Goal: Task Accomplishment & Management: Use online tool/utility

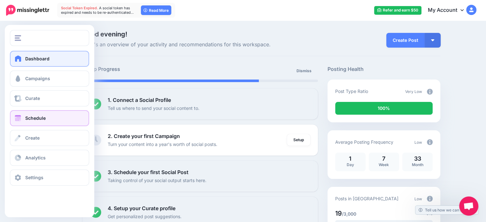
click at [45, 121] on link "Schedule" at bounding box center [49, 118] width 79 height 16
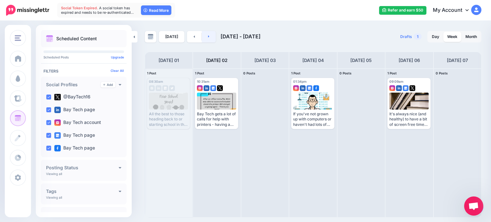
click at [206, 34] on link at bounding box center [209, 37] width 14 height 12
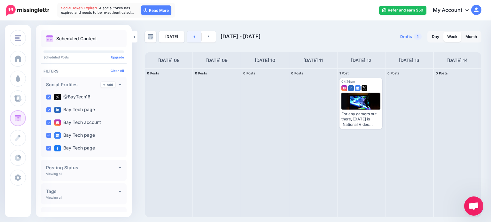
click at [193, 39] on link at bounding box center [194, 37] width 14 height 12
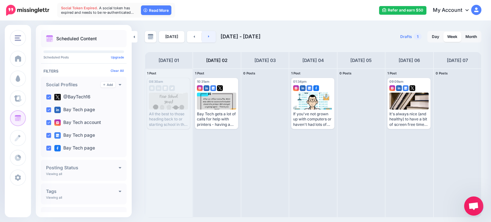
click at [210, 40] on link at bounding box center [209, 37] width 14 height 12
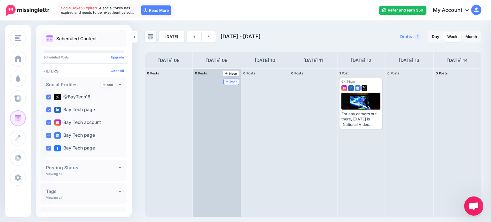
click at [231, 84] on link "Post" at bounding box center [231, 82] width 15 height 6
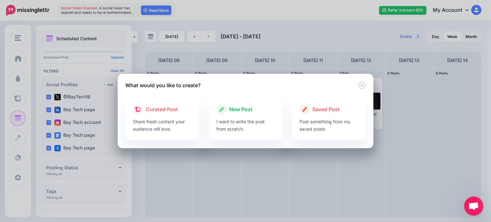
click at [250, 111] on span "New Post" at bounding box center [240, 109] width 23 height 8
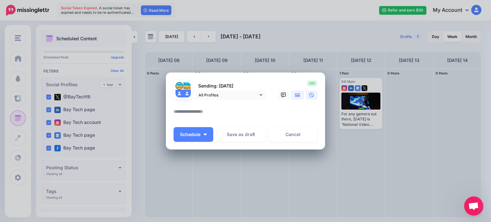
click at [297, 95] on icon at bounding box center [297, 95] width 5 height 4
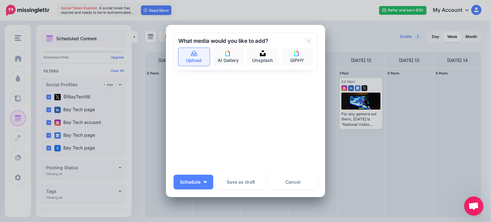
click at [199, 59] on link "Upload" at bounding box center [193, 57] width 31 height 18
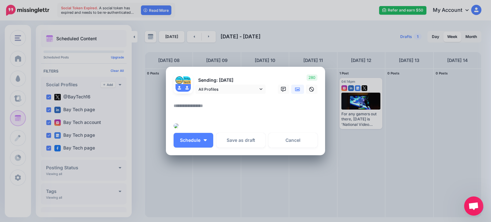
click at [223, 102] on textarea at bounding box center [247, 108] width 147 height 12
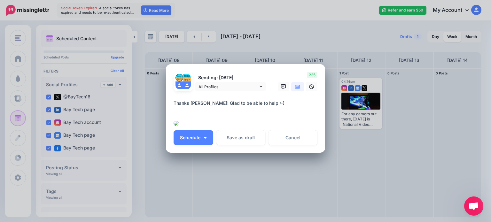
scroll to position [64, 0]
type textarea "**********"
click at [205, 145] on button "Schedule" at bounding box center [194, 137] width 40 height 15
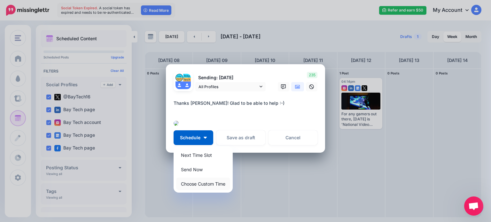
click at [206, 190] on link "Choose Custom Time" at bounding box center [203, 184] width 54 height 12
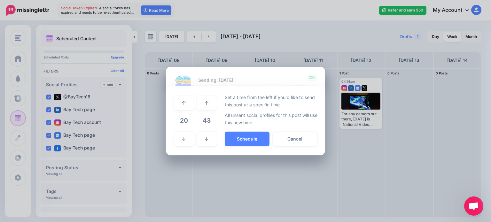
scroll to position [23, 0]
click at [183, 141] on icon at bounding box center [184, 139] width 4 height 4
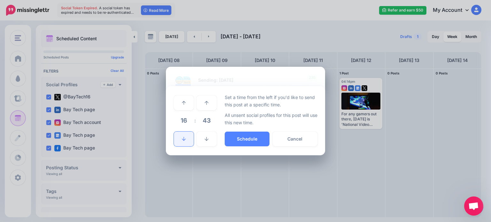
click at [183, 141] on icon at bounding box center [184, 139] width 4 height 4
click at [252, 146] on button "Schedule" at bounding box center [247, 139] width 45 height 15
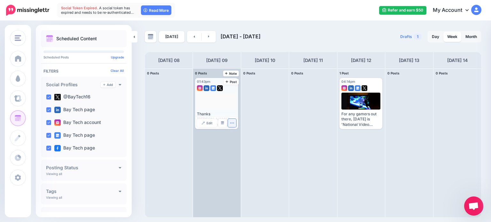
click at [232, 125] on button "button" at bounding box center [232, 123] width 8 height 8
click at [247, 145] on link "Delete Post" at bounding box center [246, 142] width 33 height 7
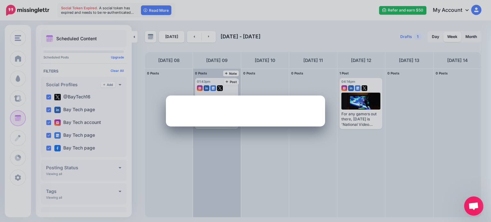
scroll to position [0, 0]
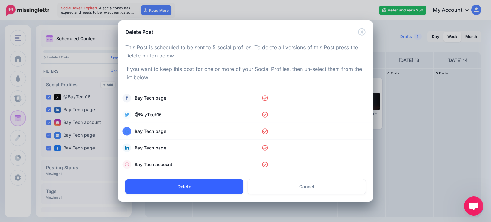
click at [210, 184] on button "Delete" at bounding box center [184, 186] width 118 height 15
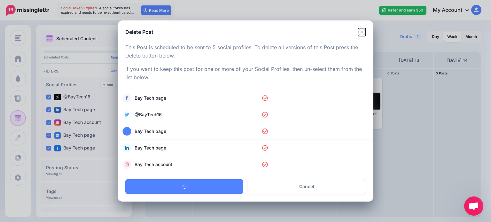
click at [362, 32] on icon "Close" at bounding box center [361, 31] width 7 height 7
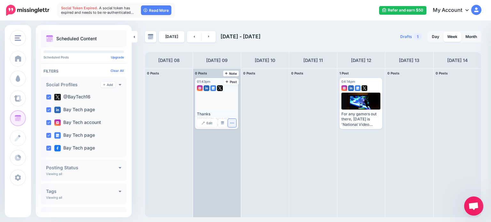
click at [231, 122] on icon "button" at bounding box center [232, 123] width 4 height 4
click at [245, 144] on link "Delete Post" at bounding box center [246, 142] width 33 height 7
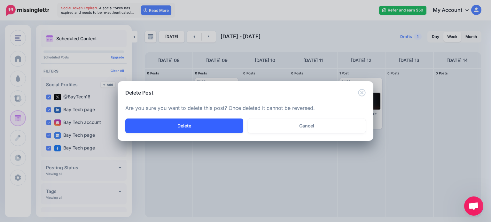
click at [224, 126] on button "Delete" at bounding box center [184, 126] width 118 height 15
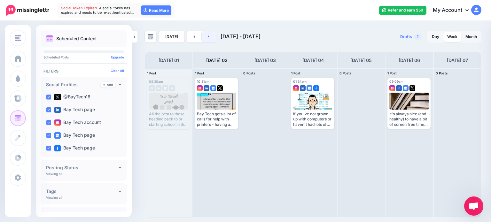
click at [208, 36] on icon at bounding box center [208, 36] width 1 height 2
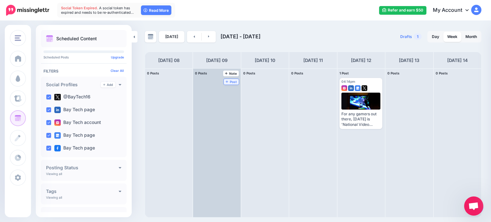
click at [226, 80] on span "Post" at bounding box center [231, 81] width 11 height 3
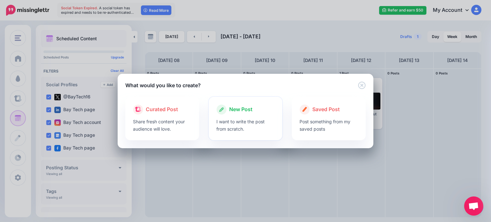
click at [247, 110] on span "New Post" at bounding box center [240, 109] width 23 height 8
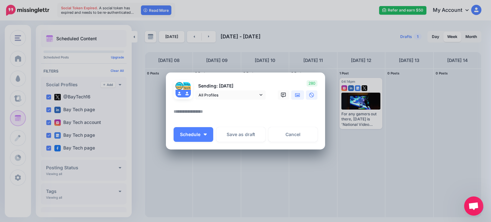
click at [298, 97] on icon at bounding box center [297, 95] width 5 height 5
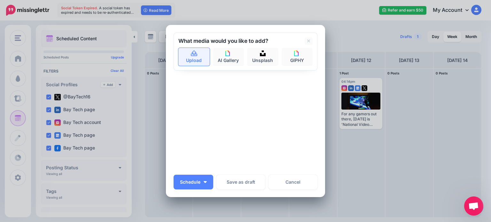
click at [194, 52] on icon at bounding box center [193, 54] width 7 height 6
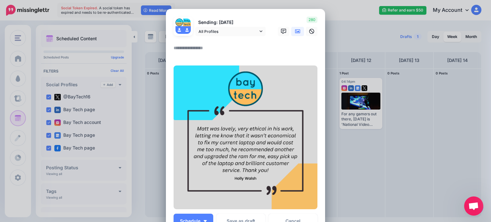
click at [201, 46] on textarea at bounding box center [247, 50] width 147 height 12
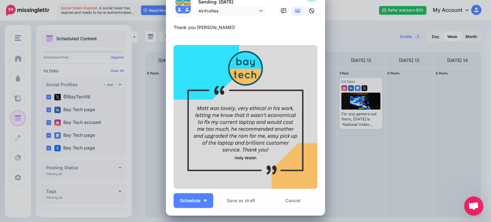
scroll to position [32, 0]
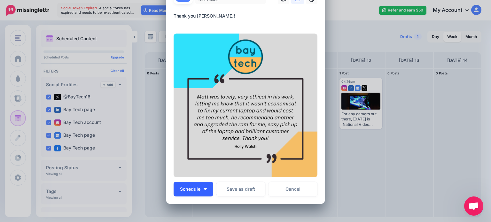
type textarea "**********"
click at [200, 190] on button "Schedule" at bounding box center [194, 189] width 40 height 15
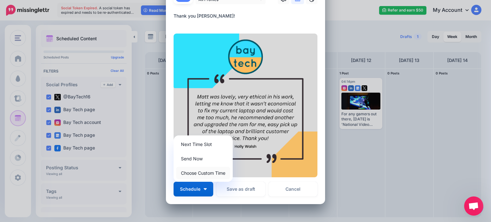
click at [199, 169] on link "Choose Custom Time" at bounding box center [203, 173] width 54 height 12
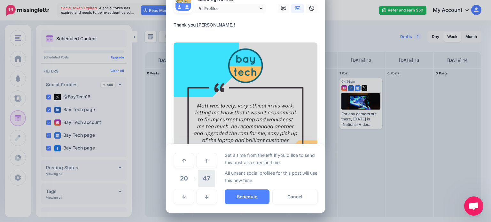
scroll to position [23, 0]
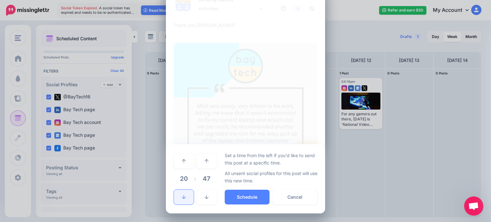
click at [187, 198] on link at bounding box center [184, 197] width 20 height 15
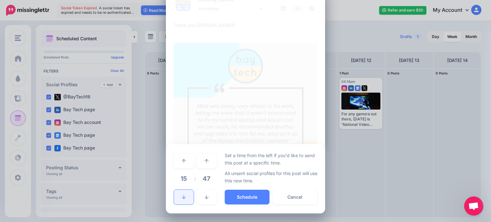
click at [187, 198] on link at bounding box center [184, 197] width 20 height 15
click at [250, 197] on button "Schedule" at bounding box center [247, 197] width 45 height 15
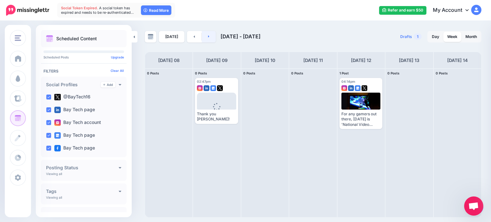
click at [208, 36] on link at bounding box center [209, 37] width 14 height 12
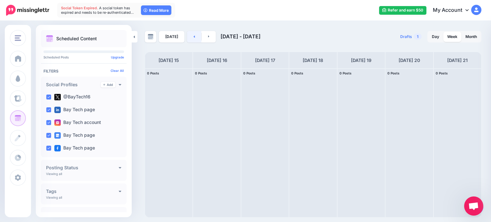
click at [190, 36] on link at bounding box center [194, 37] width 14 height 12
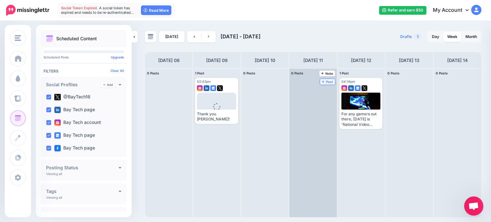
click at [322, 80] on span "Post" at bounding box center [327, 81] width 11 height 3
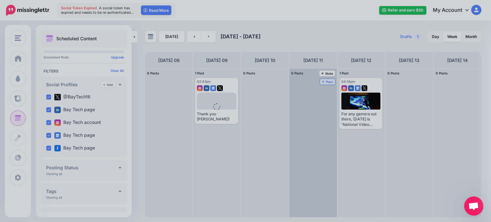
scroll to position [0, 0]
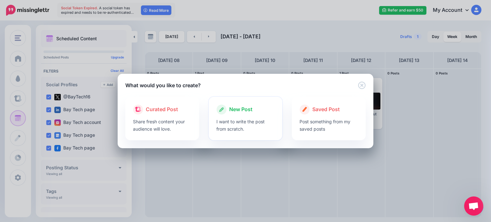
click at [246, 118] on p "I want to write the post from scratch." at bounding box center [245, 125] width 58 height 15
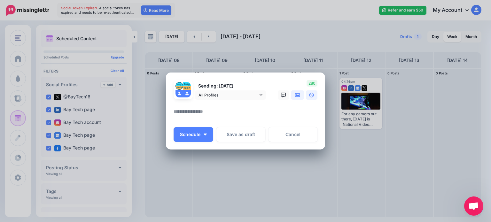
click at [299, 94] on icon at bounding box center [297, 95] width 5 height 5
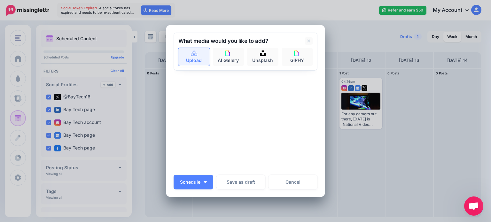
click at [190, 58] on link "Upload" at bounding box center [193, 57] width 31 height 18
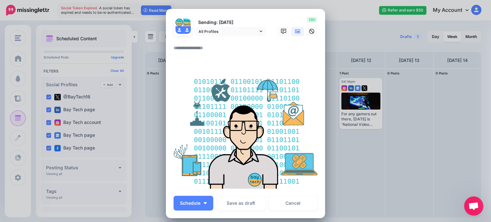
click at [203, 48] on textarea at bounding box center [247, 50] width 147 height 12
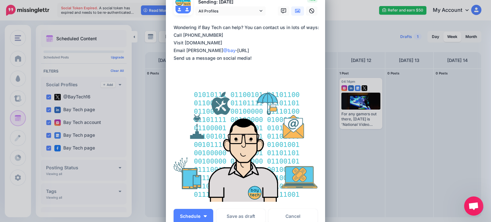
scroll to position [64, 0]
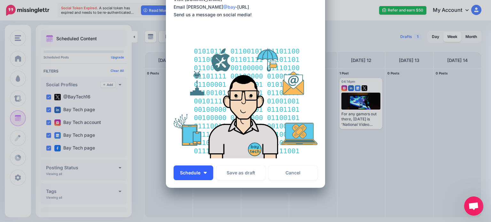
click at [204, 172] on img "button" at bounding box center [205, 173] width 3 height 2
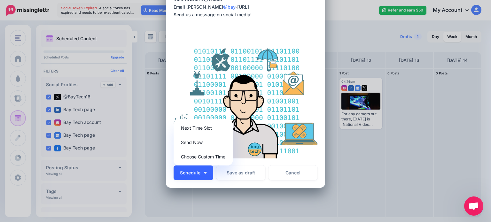
click at [204, 176] on button "Schedule" at bounding box center [194, 173] width 40 height 15
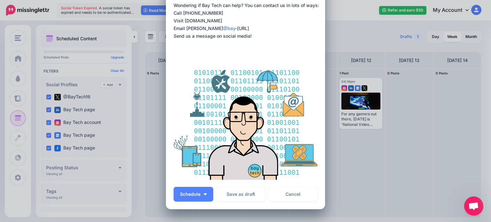
scroll to position [0, 0]
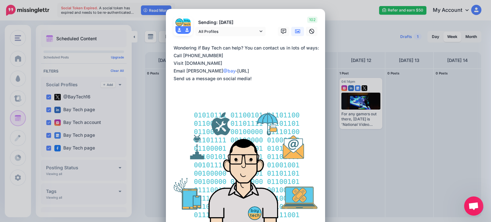
click at [239, 48] on textarea "**********" at bounding box center [247, 67] width 147 height 46
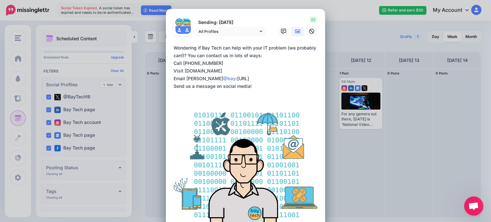
click at [270, 55] on textarea "**********" at bounding box center [247, 67] width 147 height 46
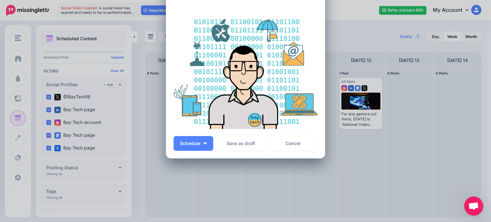
scroll to position [98, 0]
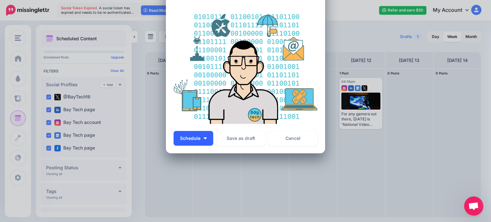
type textarea "**********"
click at [209, 139] on button "Schedule" at bounding box center [194, 138] width 40 height 15
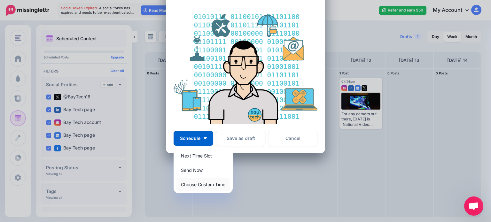
click at [206, 186] on link "Choose Custom Time" at bounding box center [203, 184] width 54 height 12
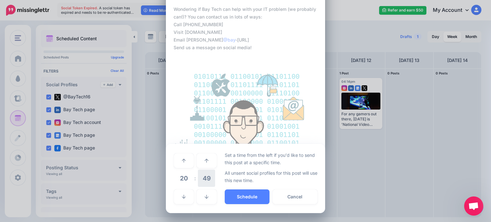
scroll to position [38, 0]
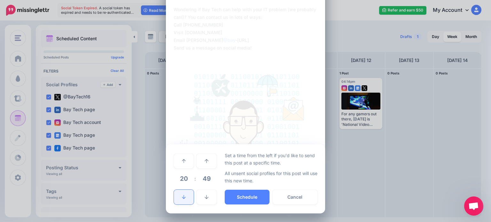
click at [182, 198] on icon at bounding box center [184, 197] width 4 height 4
click at [244, 197] on button "Schedule" at bounding box center [247, 197] width 45 height 15
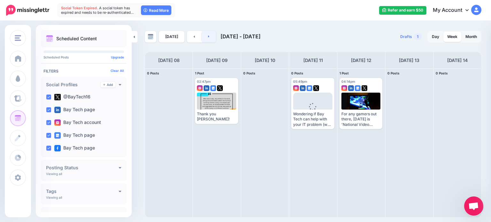
click at [208, 36] on link at bounding box center [209, 37] width 14 height 12
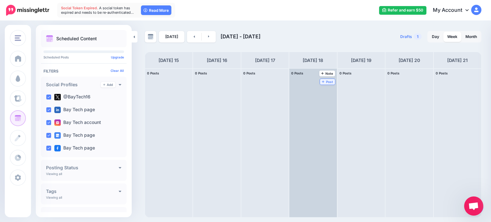
click at [326, 84] on link "Post" at bounding box center [327, 82] width 15 height 6
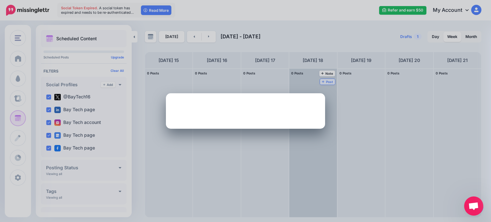
scroll to position [0, 0]
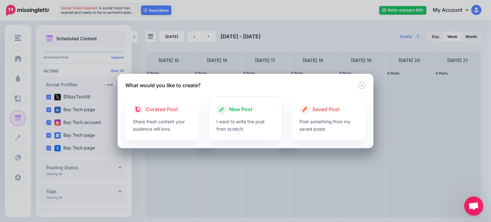
click at [248, 114] on div "New Post" at bounding box center [245, 110] width 58 height 10
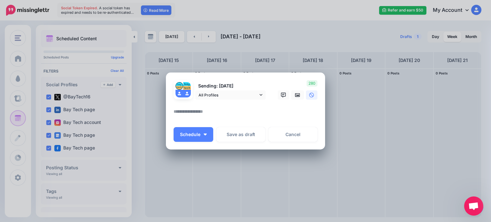
click at [215, 109] on textarea at bounding box center [247, 114] width 147 height 12
click at [295, 93] on icon at bounding box center [297, 95] width 5 height 5
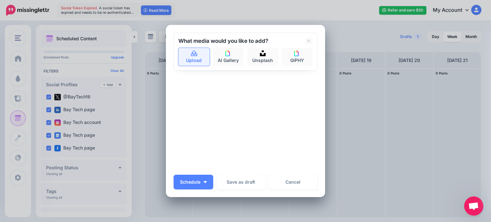
click at [184, 57] on link "Upload" at bounding box center [193, 57] width 31 height 18
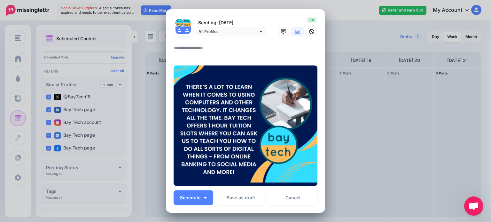
click at [205, 50] on textarea at bounding box center [247, 50] width 147 height 12
click at [263, 49] on textarea "**********" at bounding box center [247, 50] width 147 height 12
click at [294, 48] on textarea "**********" at bounding box center [247, 50] width 147 height 12
click at [301, 47] on textarea "**********" at bounding box center [247, 50] width 147 height 12
click at [294, 49] on textarea "**********" at bounding box center [247, 50] width 147 height 12
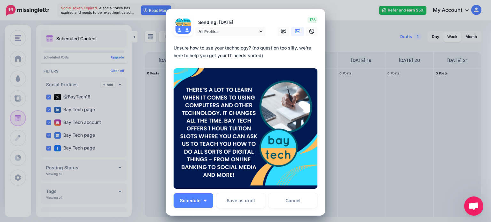
click at [277, 54] on textarea "**********" at bounding box center [247, 51] width 147 height 15
click at [260, 56] on textarea "**********" at bounding box center [247, 51] width 147 height 15
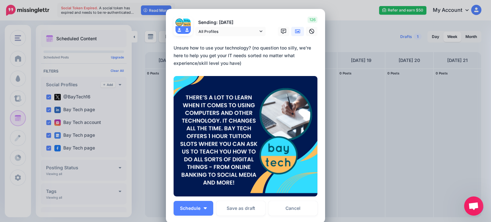
click at [253, 64] on textarea "**********" at bounding box center [247, 55] width 147 height 23
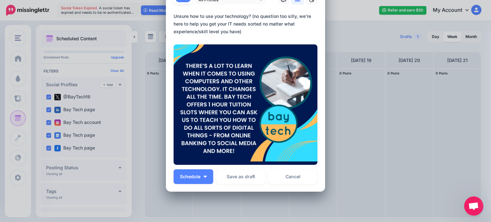
scroll to position [32, 0]
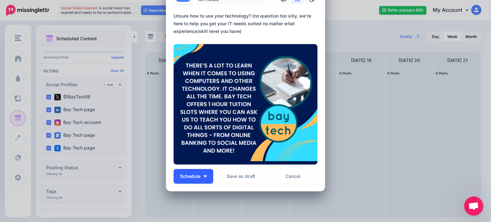
type textarea "**********"
click at [207, 175] on button "Schedule" at bounding box center [194, 176] width 40 height 15
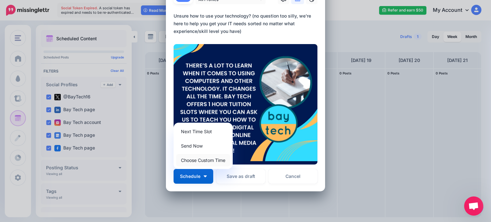
click at [208, 164] on link "Choose Custom Time" at bounding box center [203, 160] width 54 height 12
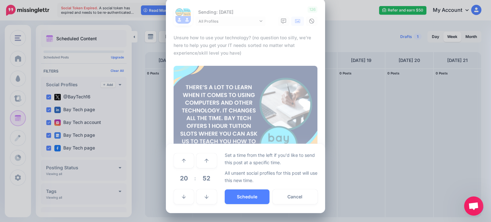
scroll to position [10, 0]
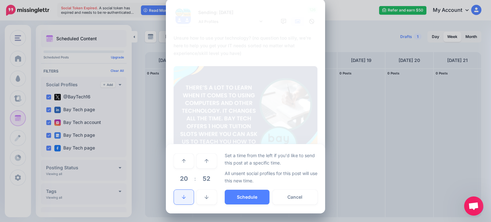
click at [184, 196] on link at bounding box center [184, 197] width 20 height 15
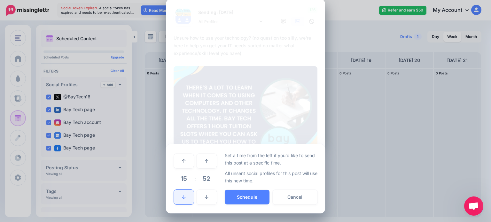
click at [184, 196] on link at bounding box center [184, 197] width 20 height 15
click at [178, 198] on link at bounding box center [184, 197] width 20 height 15
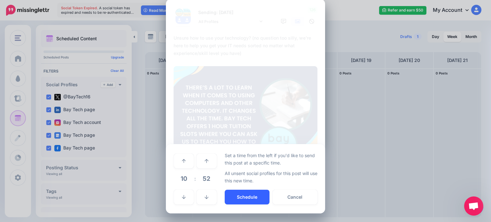
click at [252, 198] on button "Schedule" at bounding box center [247, 197] width 45 height 15
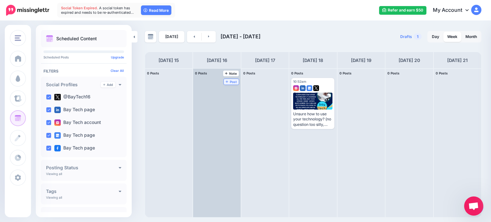
click at [229, 82] on span "Post" at bounding box center [231, 81] width 11 height 3
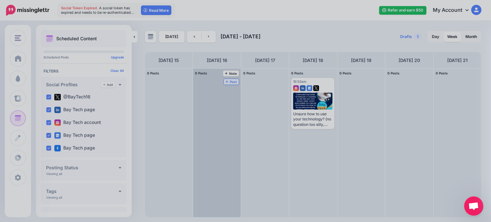
scroll to position [0, 0]
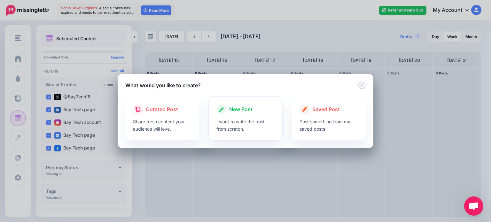
click at [250, 118] on p "I want to write the post from scratch." at bounding box center [245, 125] width 58 height 15
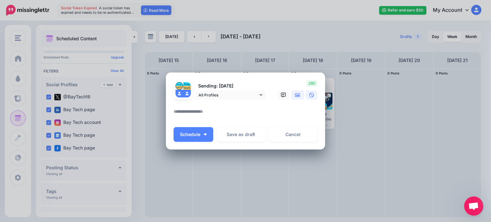
click at [302, 94] on link at bounding box center [297, 94] width 13 height 9
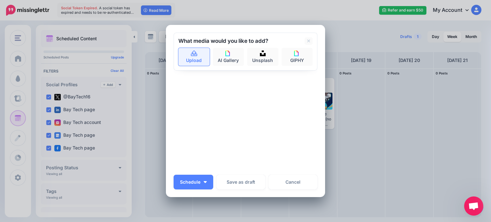
click at [187, 66] on link "Upload" at bounding box center [193, 57] width 31 height 18
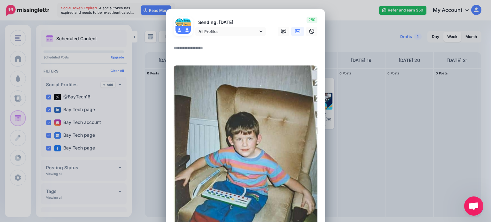
click at [195, 48] on textarea at bounding box center [247, 50] width 147 height 12
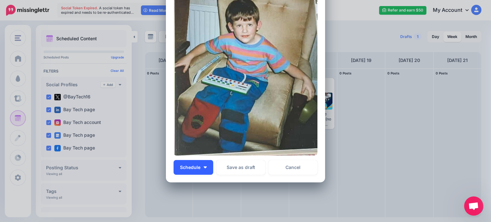
scroll to position [128, 0]
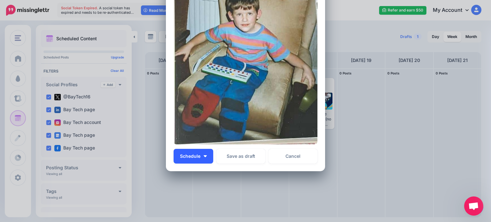
type textarea "**********"
click at [205, 158] on button "Schedule" at bounding box center [194, 156] width 40 height 15
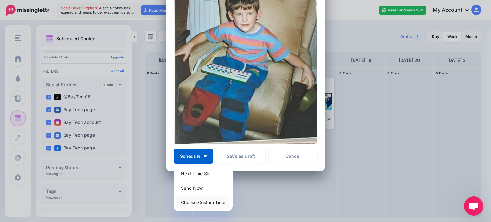
click at [196, 202] on link "Choose Custom Time" at bounding box center [203, 202] width 54 height 12
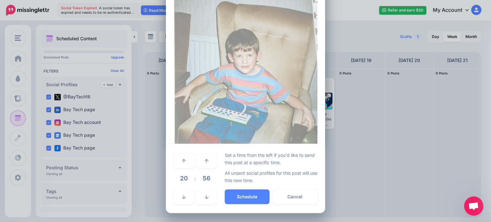
scroll to position [86, 0]
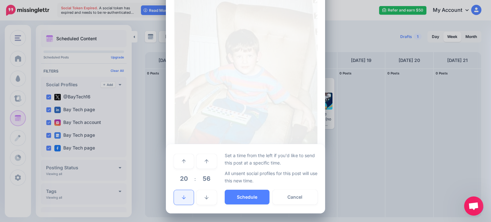
click at [186, 199] on link at bounding box center [184, 197] width 20 height 15
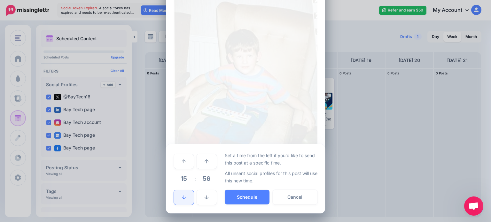
click at [186, 199] on link at bounding box center [184, 197] width 20 height 15
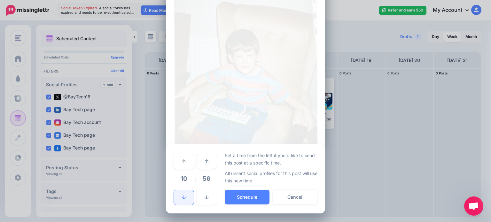
click at [186, 199] on link at bounding box center [184, 197] width 20 height 15
click at [252, 195] on button "Schedule" at bounding box center [247, 197] width 45 height 15
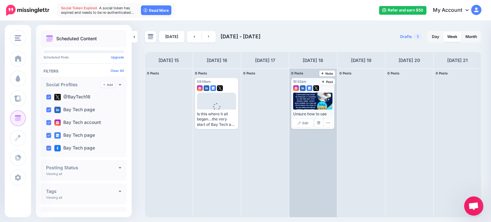
click at [312, 113] on div "Unsure how to use your technology? (no question too silly, we're here to help y…" at bounding box center [312, 120] width 39 height 16
click at [321, 114] on div "Unsure how to use your technology? (no question too silly, we're here to help y…" at bounding box center [312, 120] width 39 height 16
click at [300, 80] on span "10:52am" at bounding box center [299, 82] width 13 height 4
click at [307, 122] on span "Edit" at bounding box center [305, 122] width 6 height 3
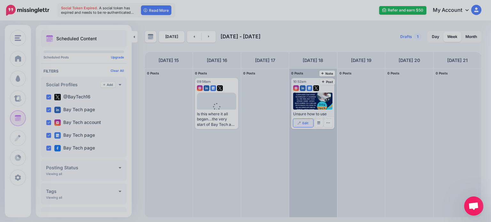
scroll to position [0, 0]
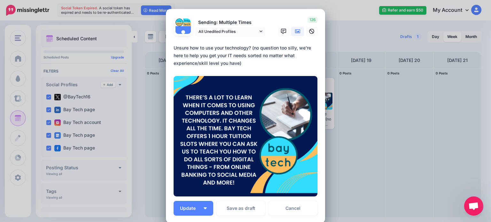
click at [239, 63] on textarea "**********" at bounding box center [247, 55] width 147 height 23
click at [295, 214] on link "Cancel" at bounding box center [292, 208] width 49 height 15
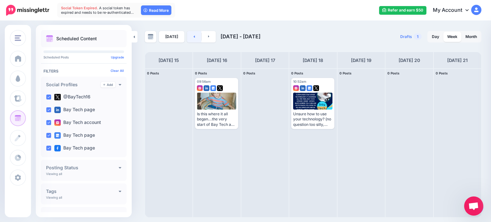
click at [193, 39] on link at bounding box center [194, 37] width 14 height 12
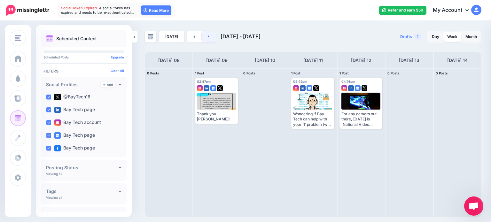
click at [210, 40] on link at bounding box center [209, 37] width 14 height 12
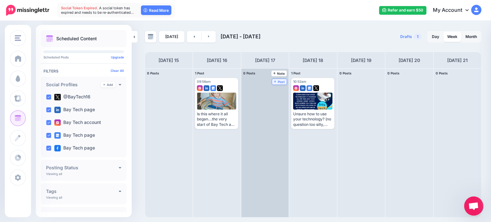
click at [285, 82] on span "Post" at bounding box center [279, 81] width 11 height 3
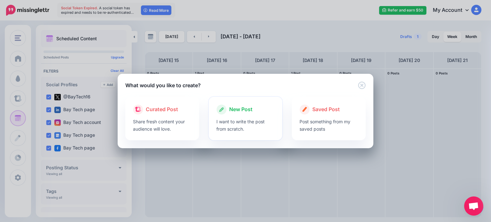
click at [260, 112] on div "New Post" at bounding box center [245, 110] width 58 height 10
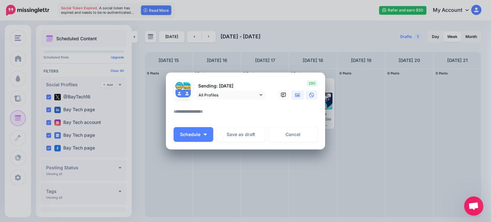
click at [297, 99] on link at bounding box center [297, 94] width 13 height 9
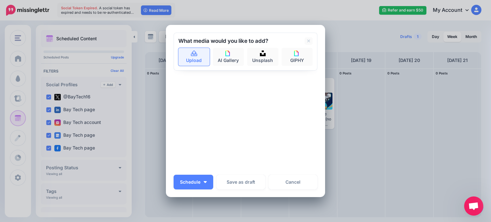
click at [180, 55] on link "Upload" at bounding box center [193, 57] width 31 height 18
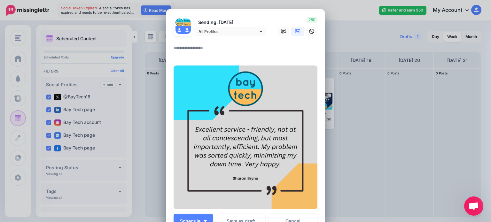
click at [214, 47] on textarea at bounding box center [247, 50] width 147 height 12
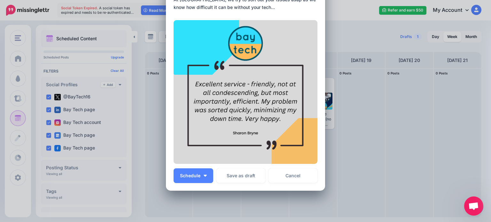
scroll to position [64, 0]
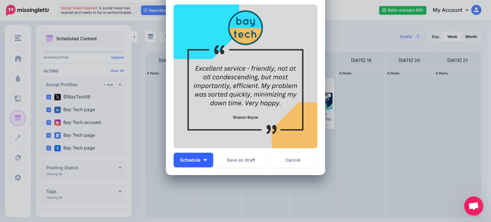
type textarea "**********"
click at [206, 158] on button "Schedule" at bounding box center [194, 160] width 40 height 15
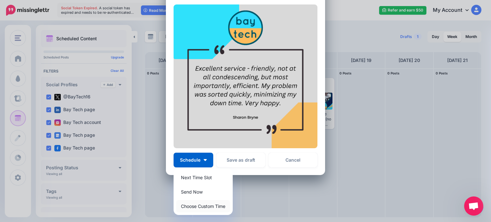
click at [208, 209] on link "Choose Custom Time" at bounding box center [203, 206] width 54 height 12
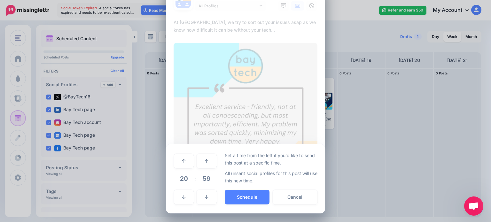
scroll to position [26, 0]
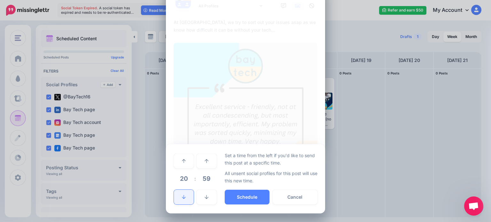
click at [182, 197] on icon at bounding box center [184, 197] width 4 height 4
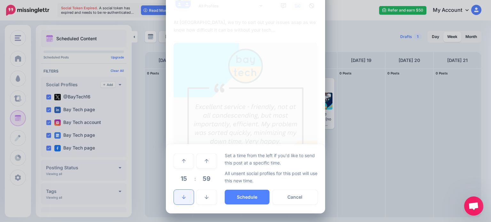
click at [182, 197] on icon at bounding box center [184, 197] width 4 height 4
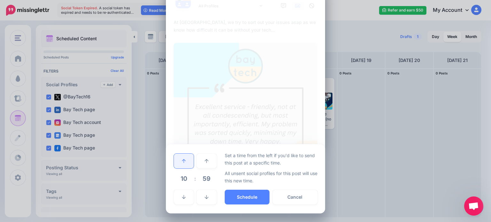
click at [179, 154] on link at bounding box center [184, 161] width 20 height 15
click at [247, 192] on button "Schedule" at bounding box center [247, 197] width 45 height 15
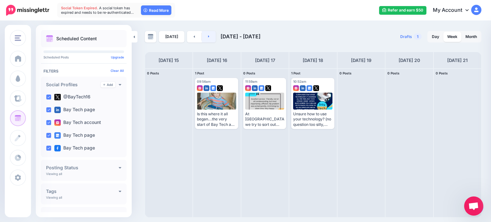
click at [208, 37] on link at bounding box center [209, 37] width 14 height 12
